Goal: Information Seeking & Learning: Compare options

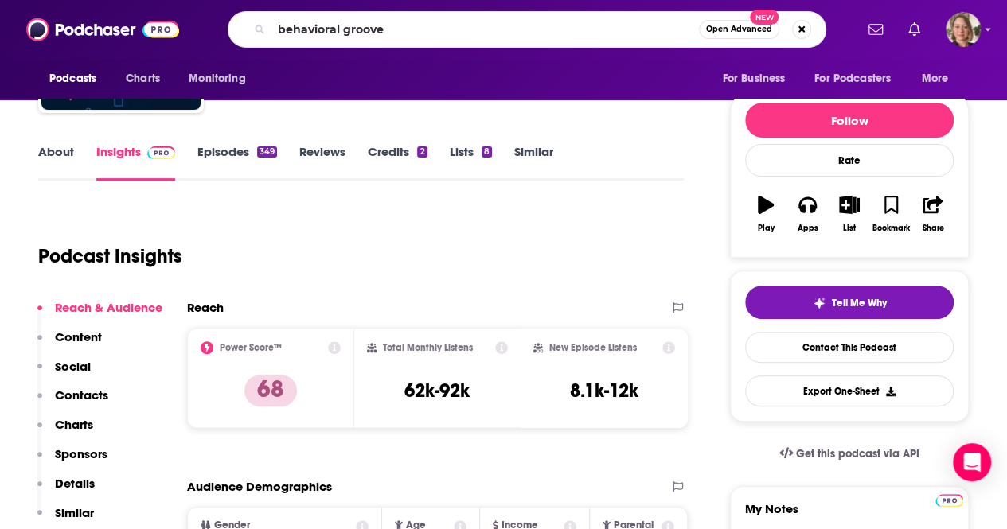
type input "behavioral grooves"
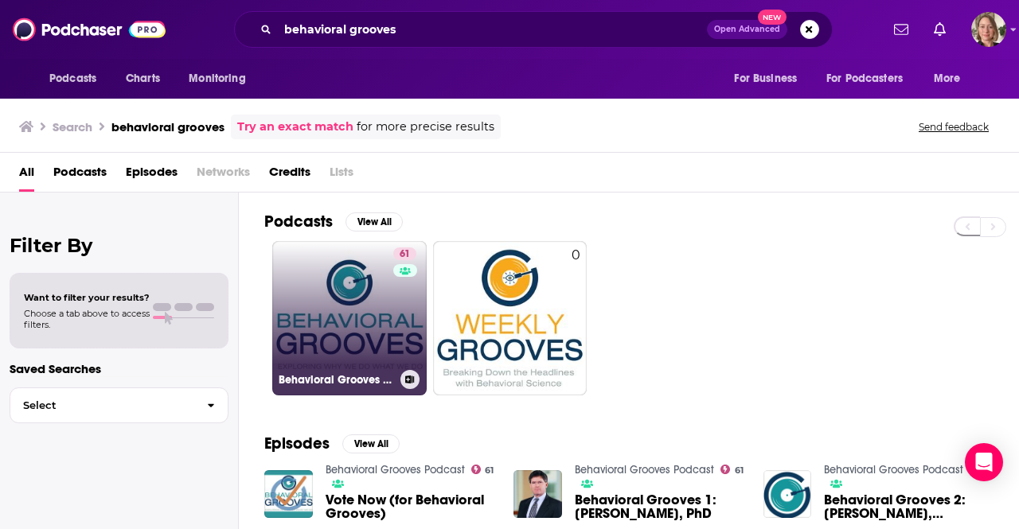
click at [349, 299] on link "61 Behavioral Grooves Podcast" at bounding box center [349, 318] width 154 height 154
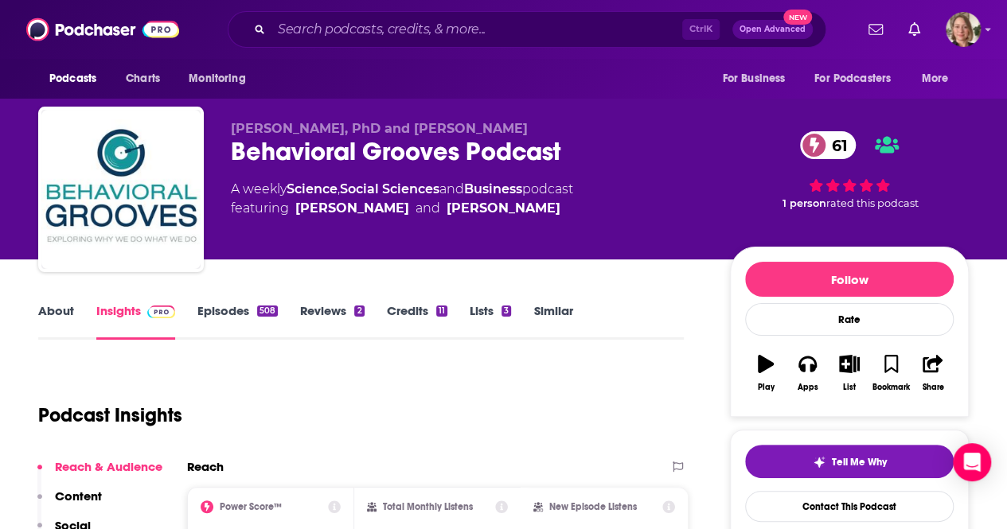
scroll to position [159, 0]
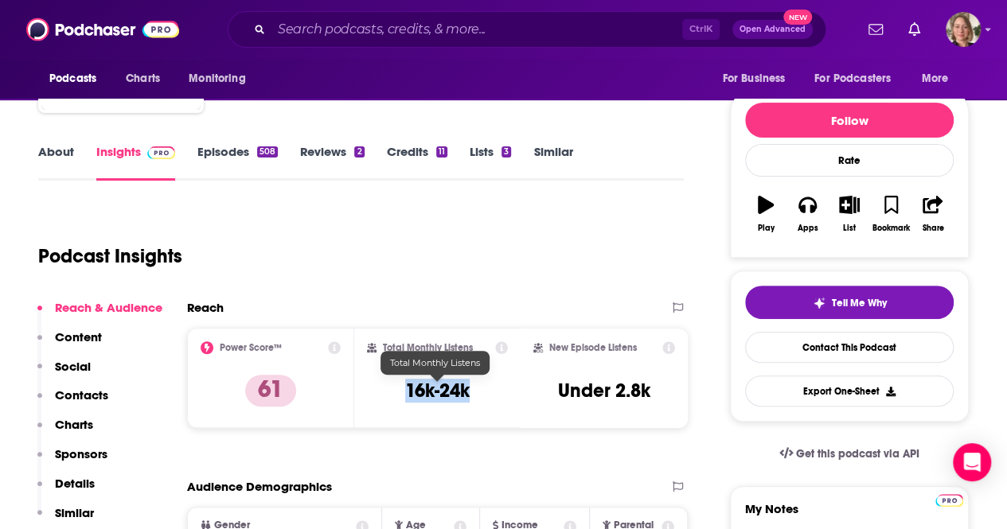
drag, startPoint x: 476, startPoint y: 396, endPoint x: 401, endPoint y: 389, distance: 75.1
click at [401, 389] on div "Total Monthly Listens 16k-24k" at bounding box center [438, 378] width 142 height 73
copy h3 "16k-24k"
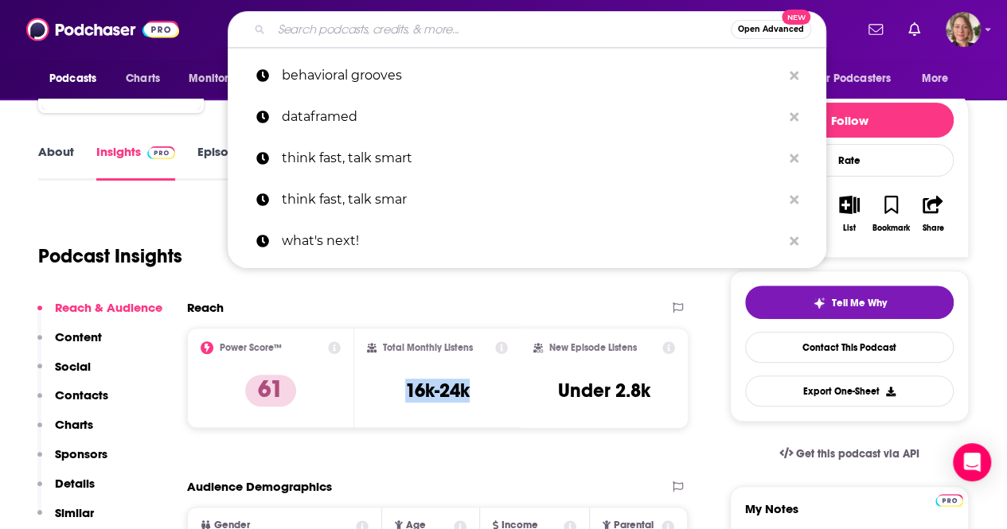
click at [321, 33] on input "Search podcasts, credits, & more..." at bounding box center [500, 29] width 459 height 25
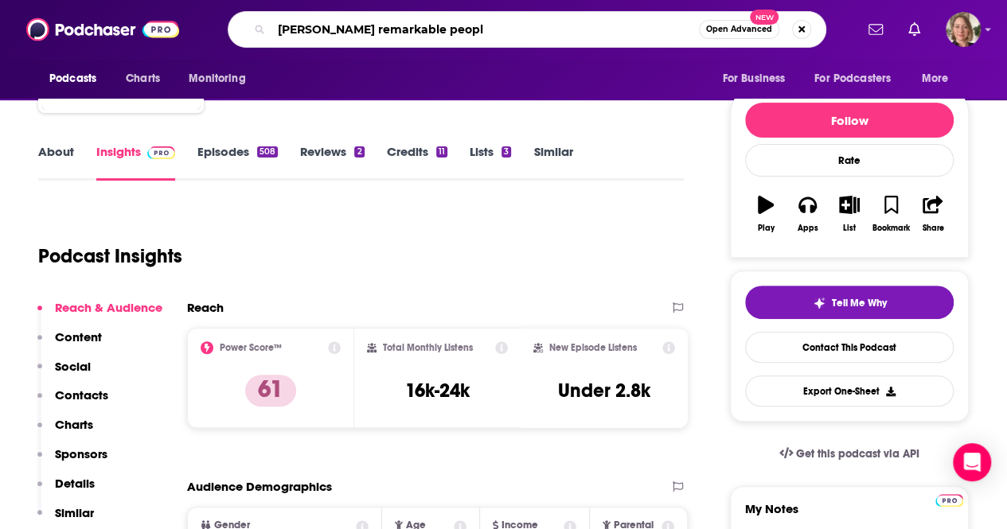
type input "[PERSON_NAME] remarkable people"
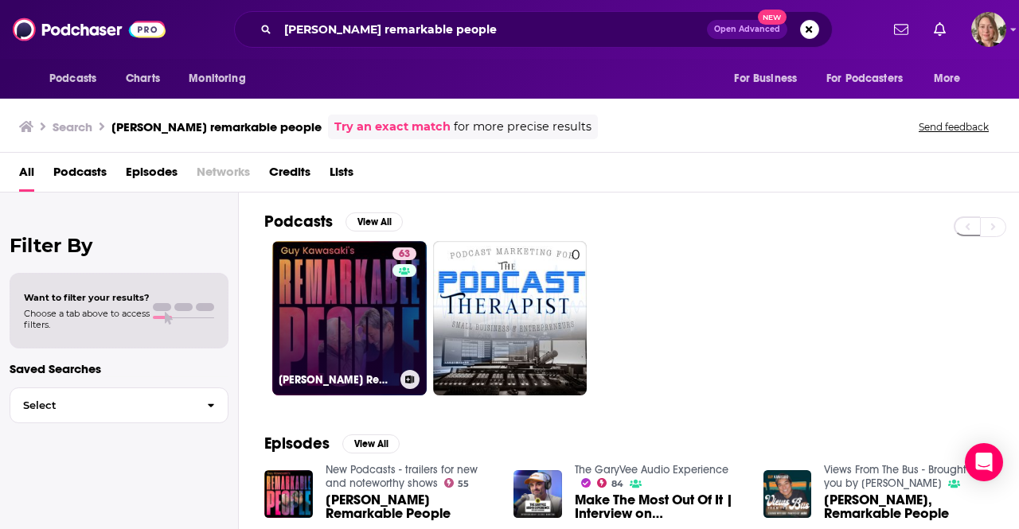
click at [349, 275] on link "63 [PERSON_NAME] Remarkable People" at bounding box center [349, 318] width 154 height 154
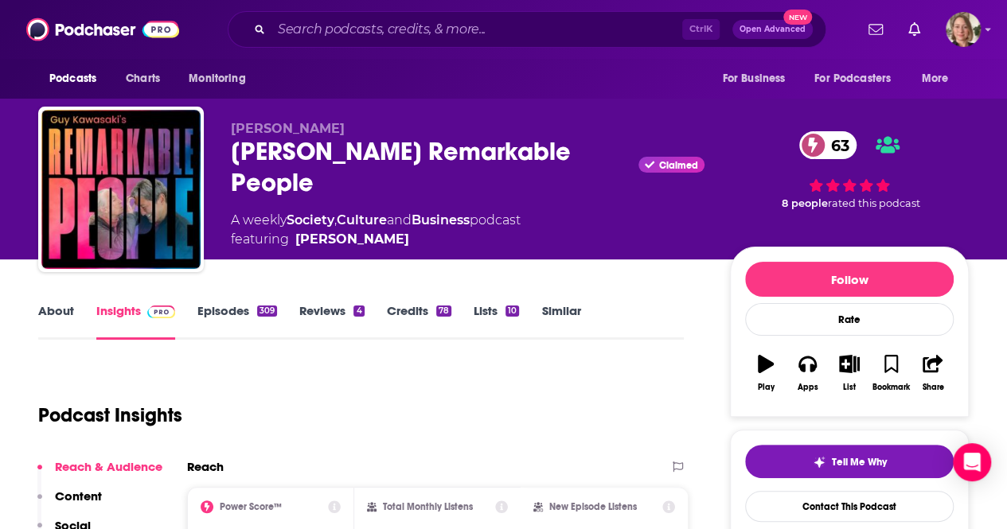
scroll to position [80, 0]
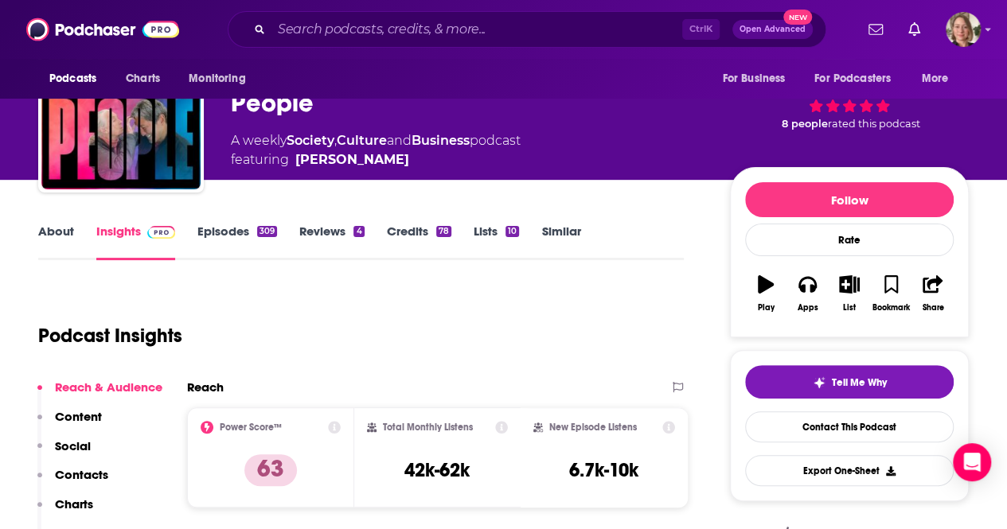
drag, startPoint x: 490, startPoint y: 463, endPoint x: 478, endPoint y: 488, distance: 28.5
click at [478, 488] on div "Total Monthly Listens 42k-62k" at bounding box center [438, 457] width 142 height 73
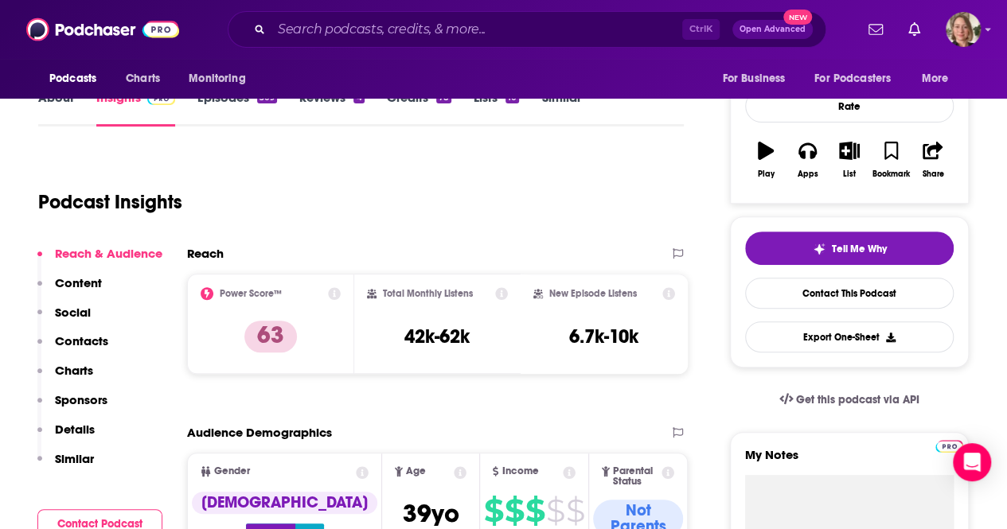
scroll to position [239, 0]
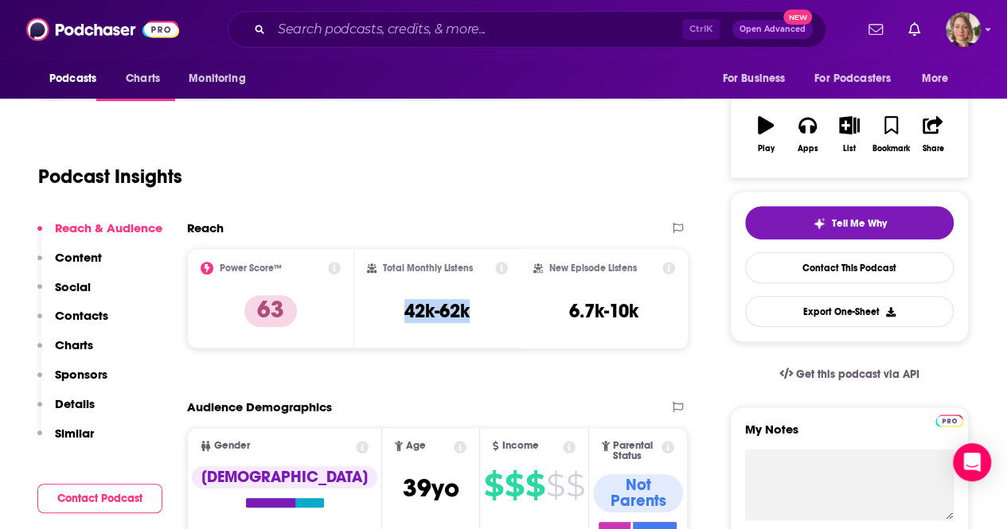
drag, startPoint x: 470, startPoint y: 314, endPoint x: 394, endPoint y: 313, distance: 75.6
click at [396, 313] on div "Total Monthly Listens 42k-62k" at bounding box center [438, 298] width 142 height 73
copy h3 "42k-62k"
